Goal: Navigation & Orientation: Find specific page/section

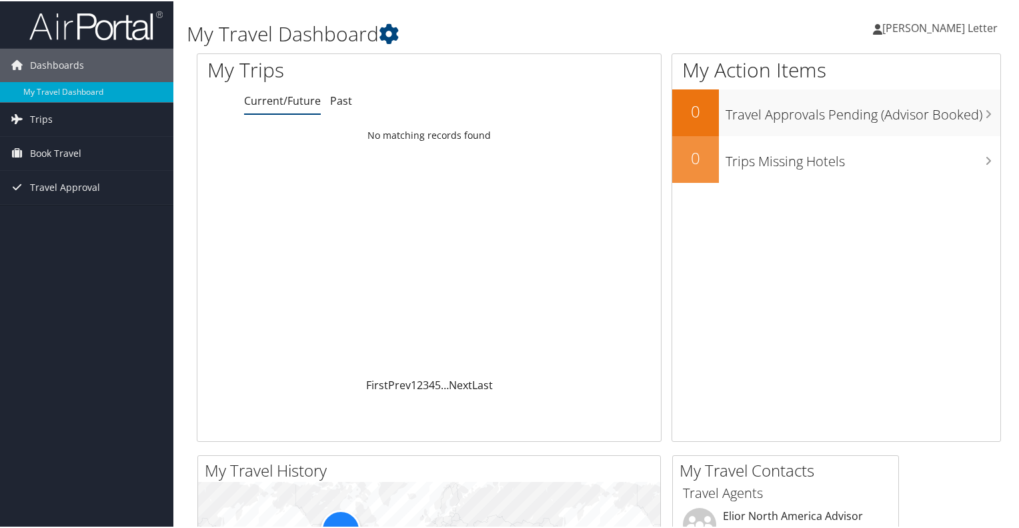
click at [947, 26] on span "[PERSON_NAME] Letter" at bounding box center [939, 26] width 115 height 15
click at [32, 114] on span "Trips" at bounding box center [41, 117] width 23 height 33
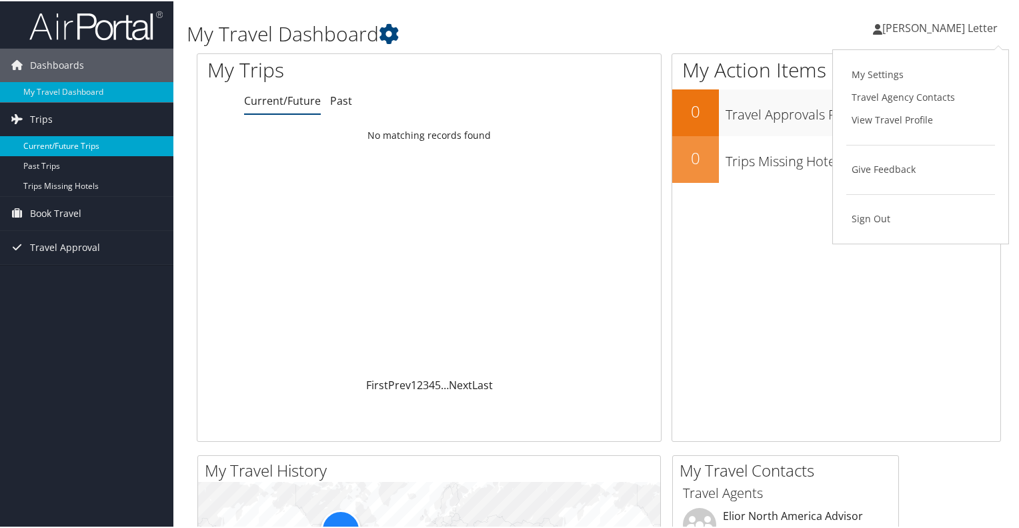
click at [51, 142] on link "Current/Future Trips" at bounding box center [86, 145] width 173 height 20
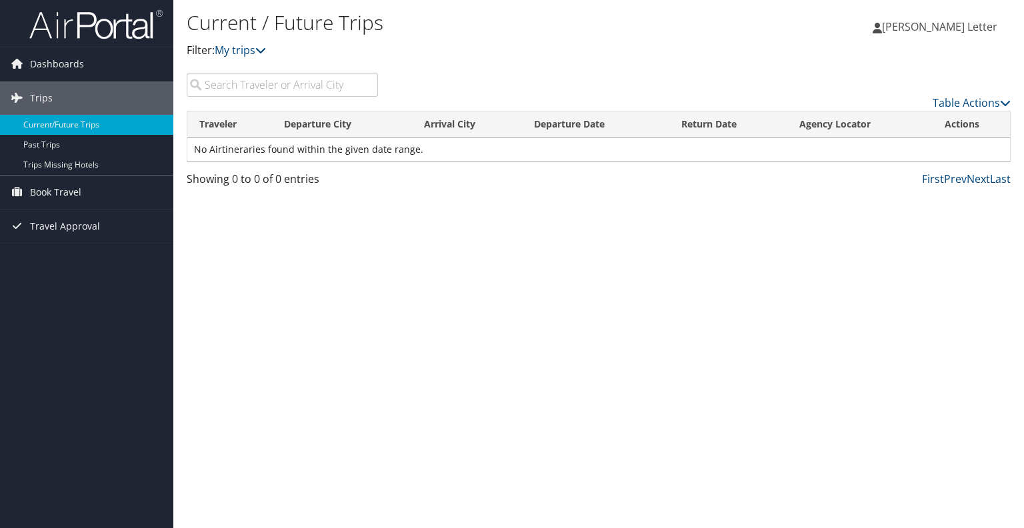
click at [978, 30] on span "[PERSON_NAME] Letter" at bounding box center [939, 26] width 115 height 15
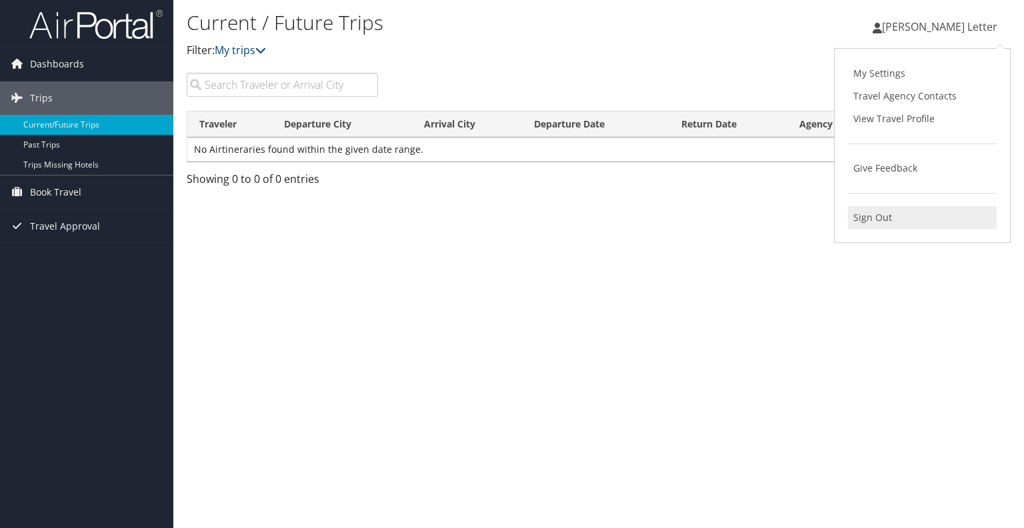
click at [890, 210] on link "Sign Out" at bounding box center [922, 217] width 149 height 23
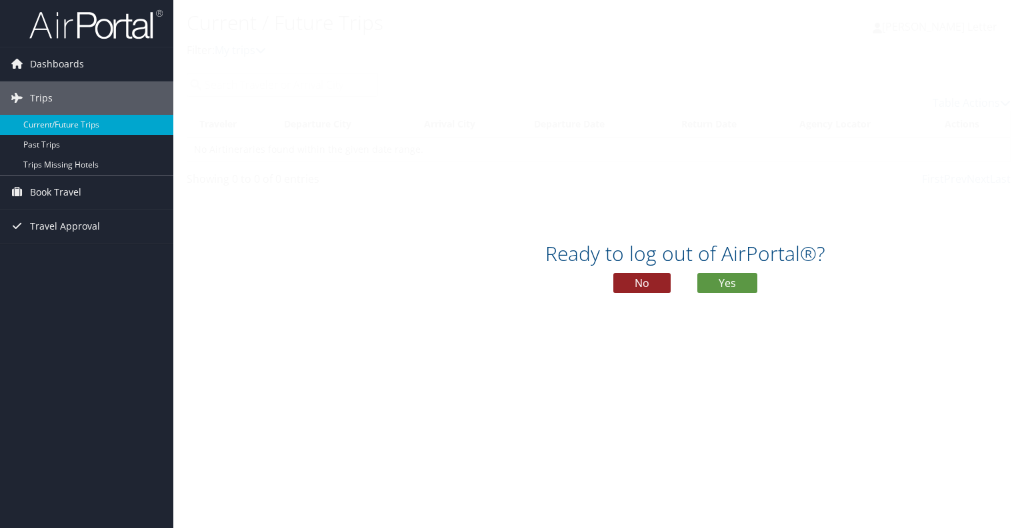
click at [656, 279] on button "No" at bounding box center [642, 283] width 57 height 20
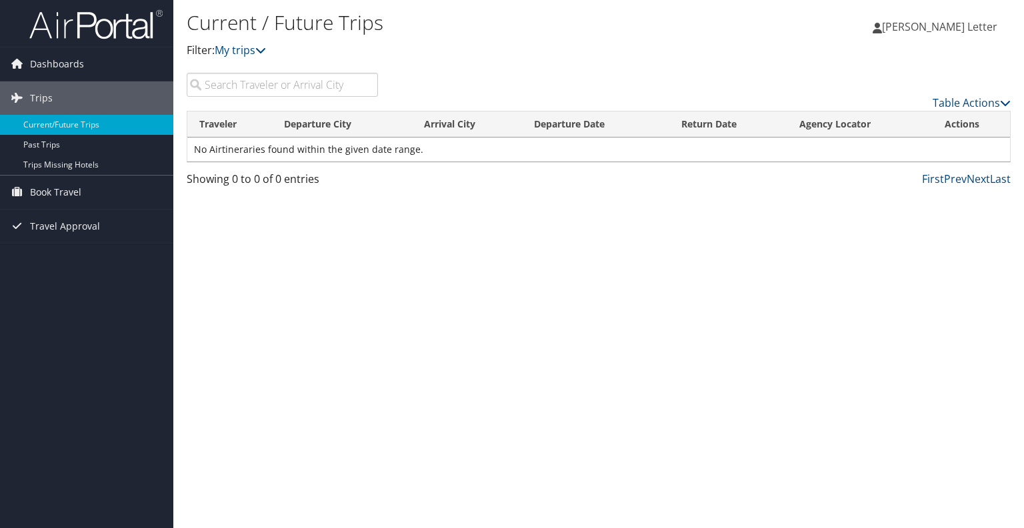
click at [983, 24] on span "[PERSON_NAME] Letter" at bounding box center [939, 26] width 115 height 15
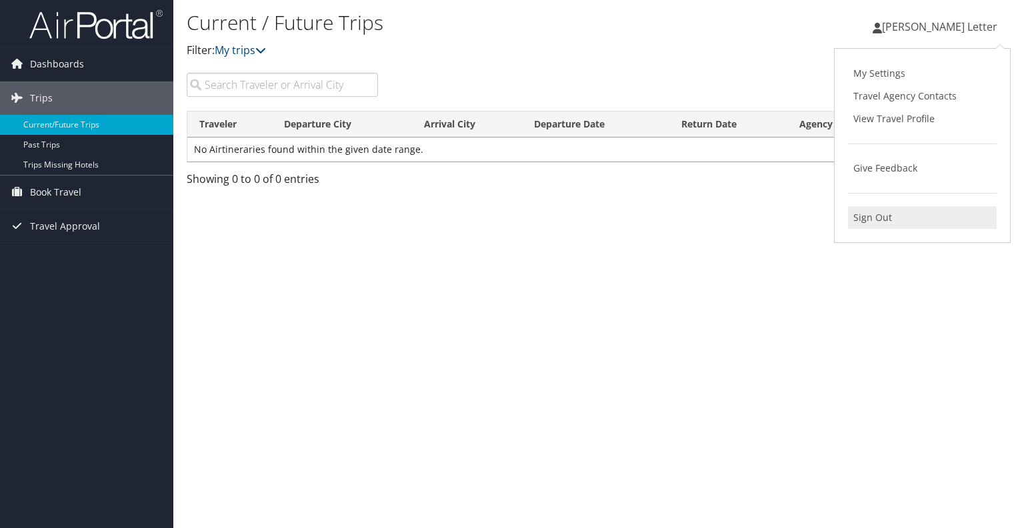
click at [900, 218] on link "Sign Out" at bounding box center [922, 217] width 149 height 23
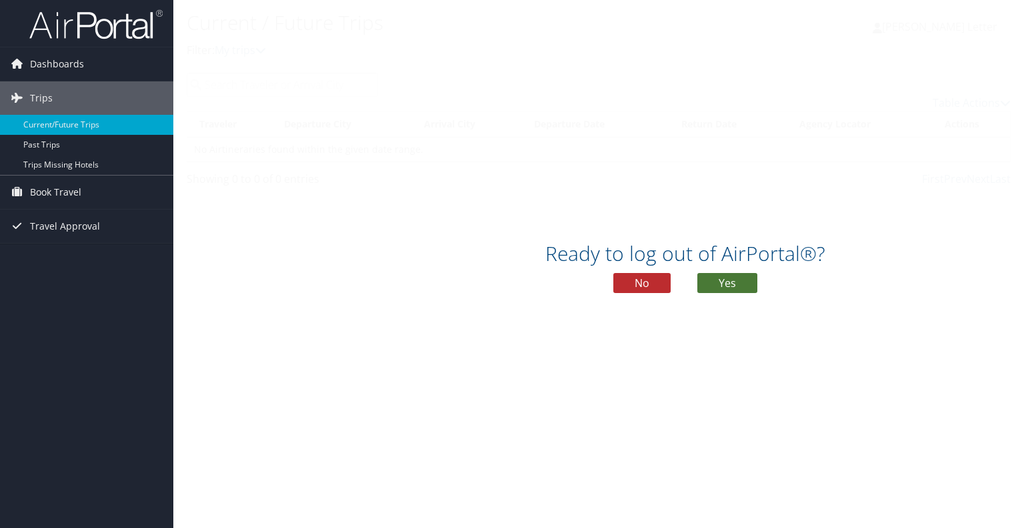
click at [750, 283] on button "Yes" at bounding box center [728, 283] width 60 height 20
